Goal: Information Seeking & Learning: Learn about a topic

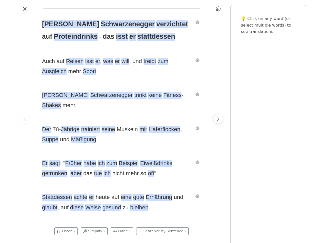
click at [218, 9] on icon "Settings" at bounding box center [218, 8] width 5 height 5
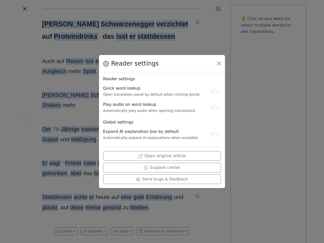
click at [25, 119] on div "Reader settings Reader settings Quick word lookup Open translation panel by def…" at bounding box center [162, 121] width 324 height 243
click at [53, 24] on div "Reader settings Reader settings Quick word lookup Open translation panel by def…" at bounding box center [162, 121] width 324 height 243
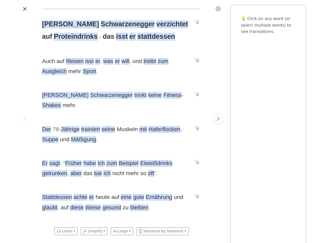
click at [101, 24] on span "Schwarzenegger" at bounding box center [128, 24] width 54 height 8
click at [156, 24] on span "verzichtet" at bounding box center [172, 24] width 32 height 8
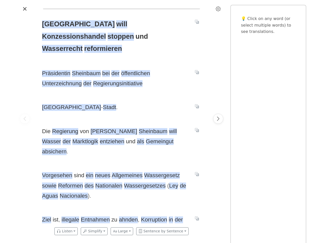
click at [218, 9] on icon "Settings" at bounding box center [218, 8] width 5 height 5
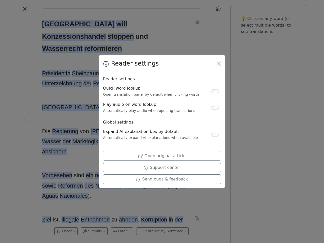
click at [25, 119] on div "Reader settings Reader settings Quick word lookup Open translation panel by def…" at bounding box center [162, 121] width 324 height 243
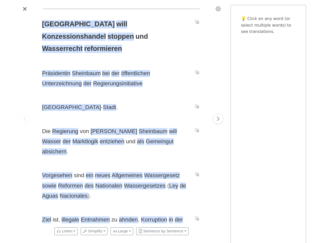
click at [54, 24] on div "Reader settings Reader settings Quick word lookup Open translation panel by def…" at bounding box center [162, 121] width 324 height 243
